Goal: Task Accomplishment & Management: Manage account settings

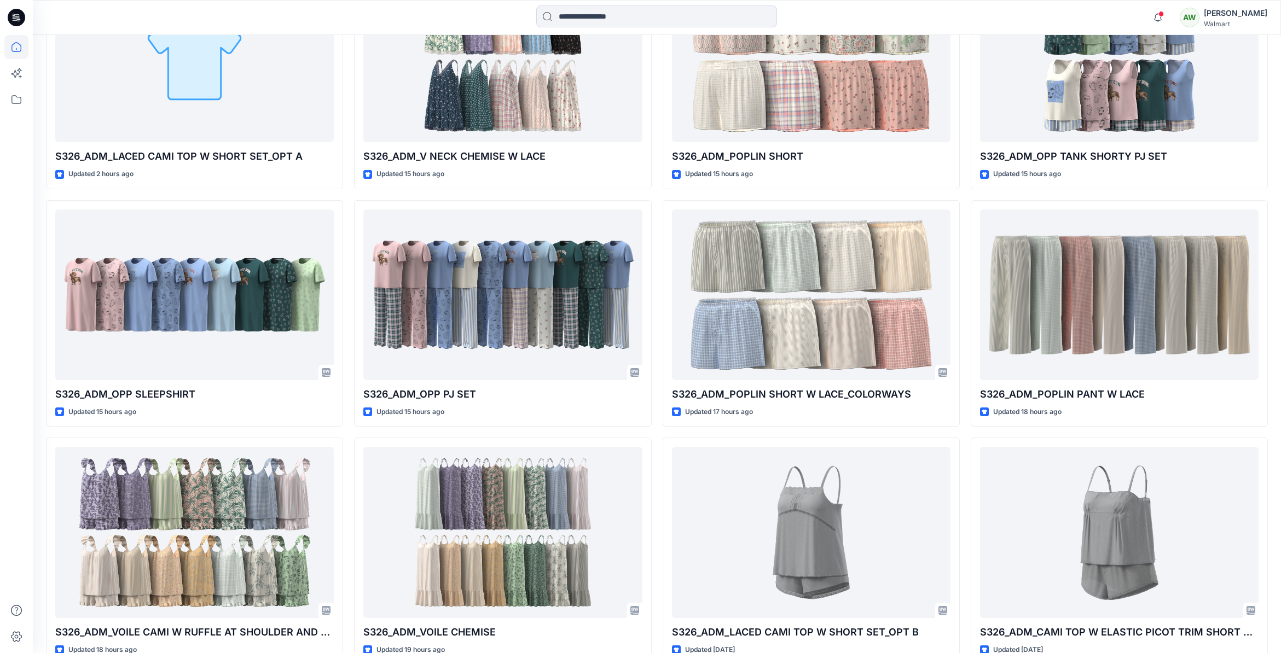
scroll to position [421, 0]
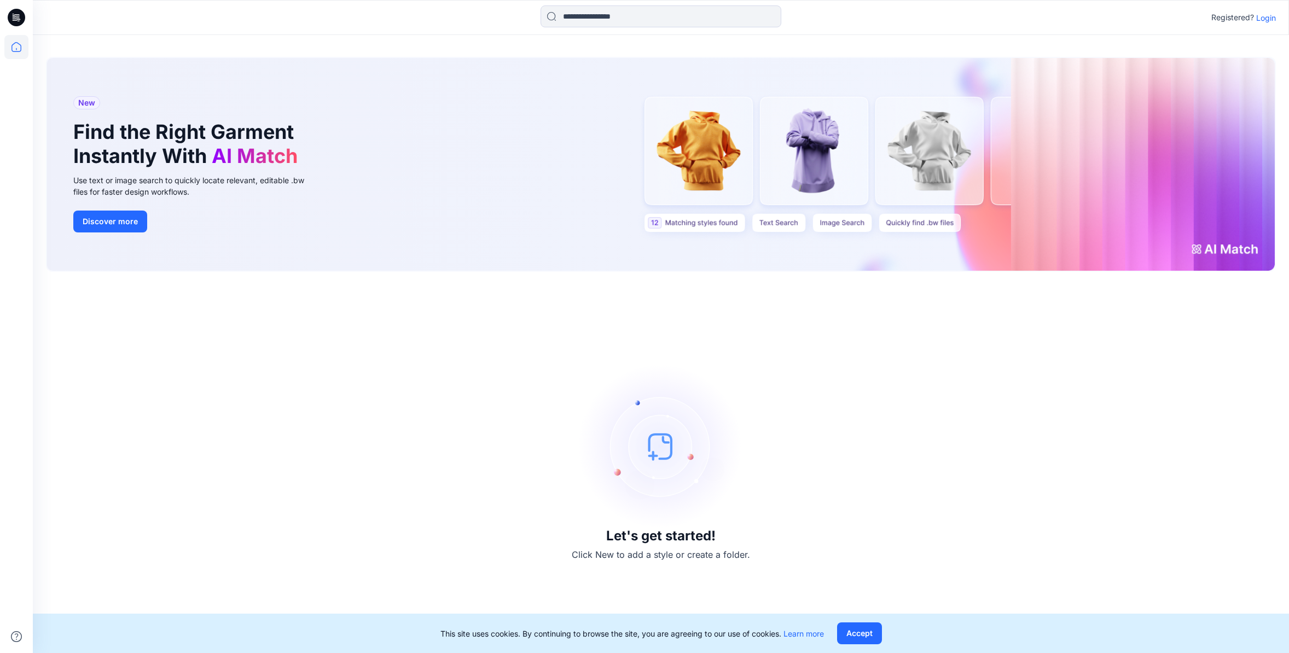
click at [1268, 18] on p "Login" at bounding box center [1266, 17] width 20 height 11
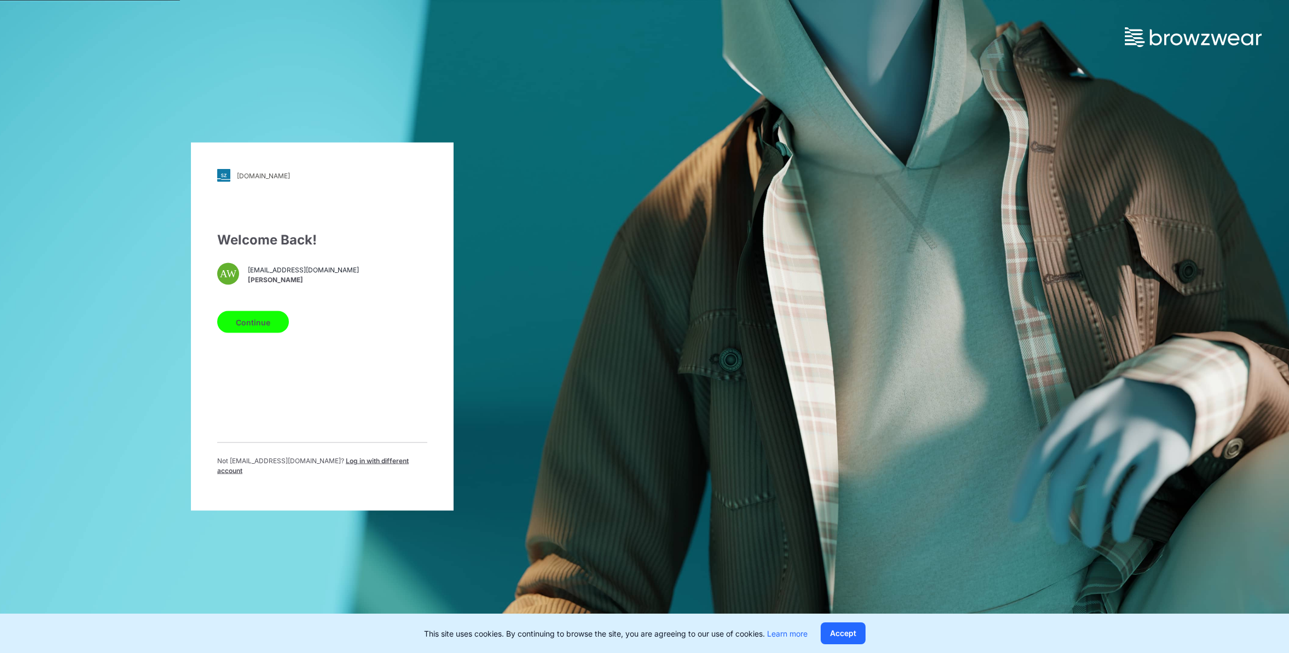
click at [248, 332] on button "Continue" at bounding box center [253, 322] width 72 height 22
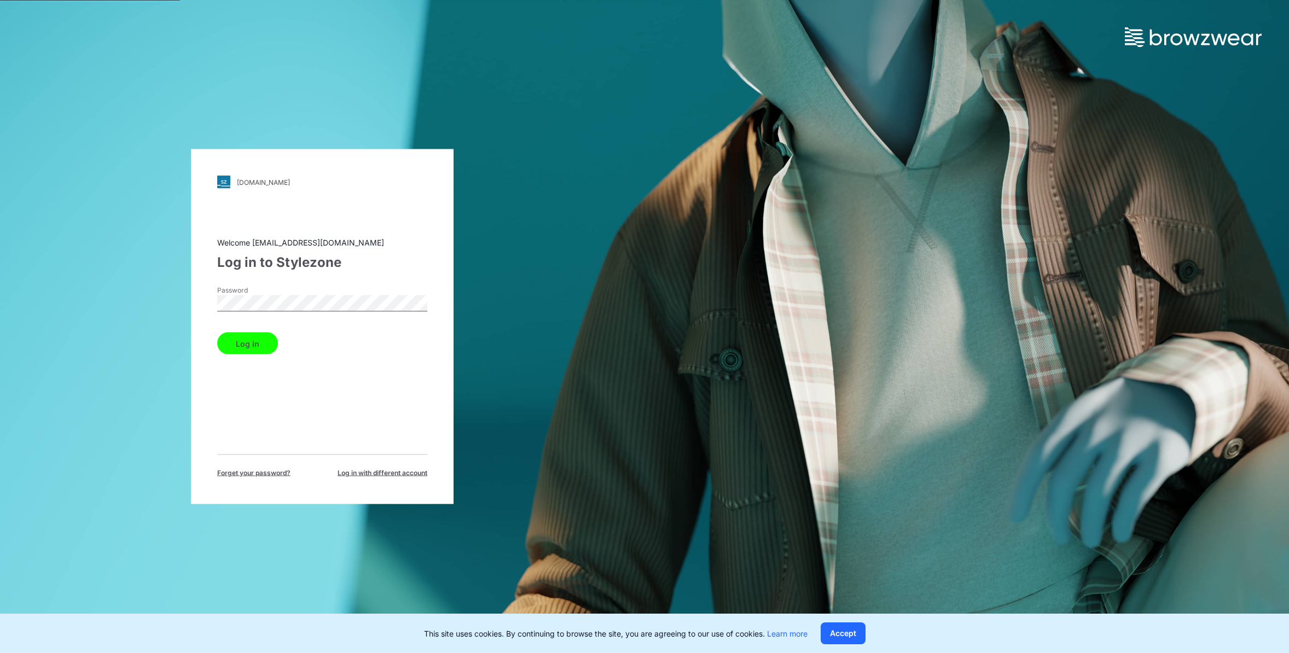
click at [217, 333] on button "Log in" at bounding box center [247, 344] width 61 height 22
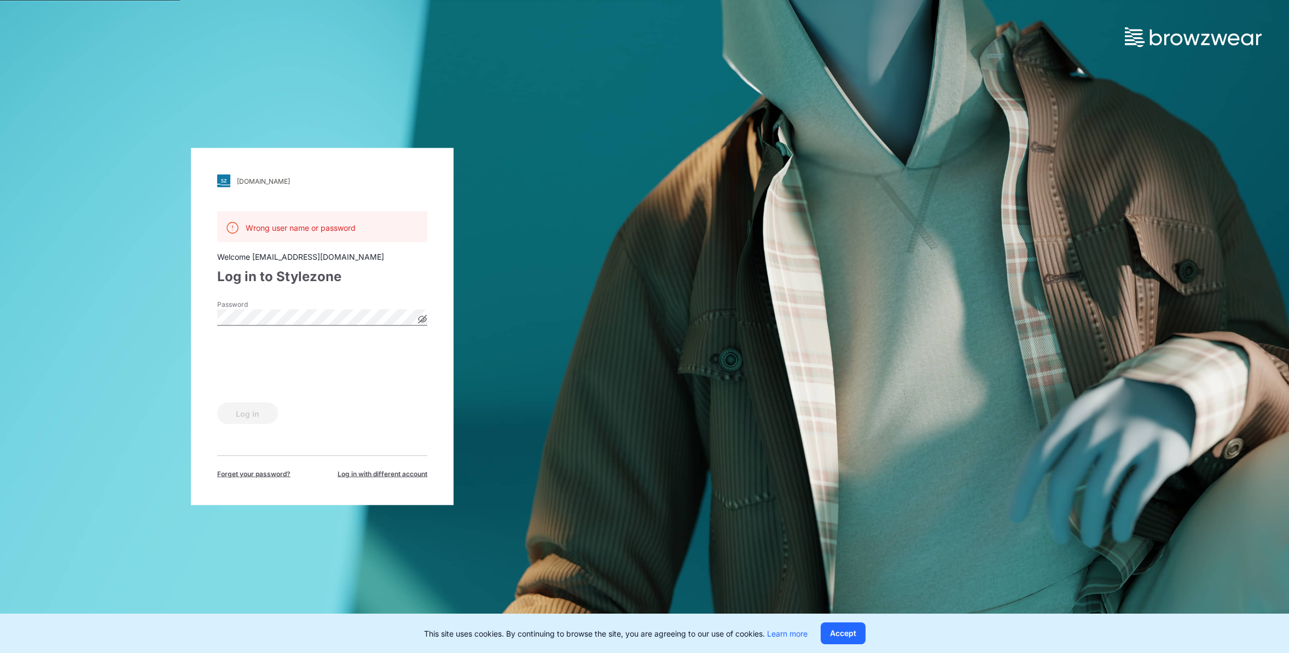
click at [149, 309] on div "[DOMAIN_NAME] Loading... Wrong user name or password Welcome [EMAIL_ADDRESS][DO…" at bounding box center [322, 326] width 645 height 653
click at [137, 301] on div "[DOMAIN_NAME] Loading... Wrong user name or password Welcome [EMAIL_ADDRESS][DO…" at bounding box center [322, 326] width 645 height 653
click at [262, 411] on button "Log in" at bounding box center [247, 414] width 61 height 22
